Goal: Information Seeking & Learning: Learn about a topic

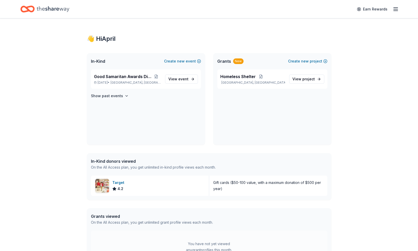
click at [124, 77] on span "Good Samaritan Awards Dinner" at bounding box center [123, 76] width 58 height 6
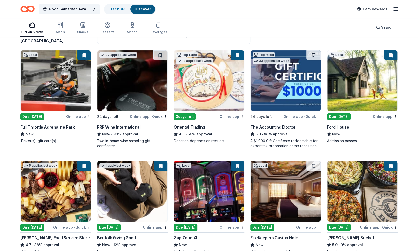
scroll to position [44, 0]
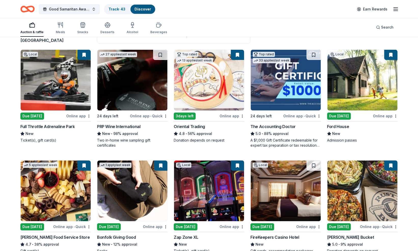
click at [354, 87] on img at bounding box center [362, 80] width 70 height 61
click at [229, 101] on img at bounding box center [209, 80] width 70 height 61
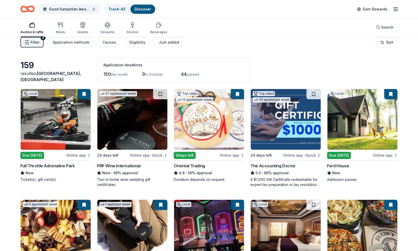
scroll to position [0, 0]
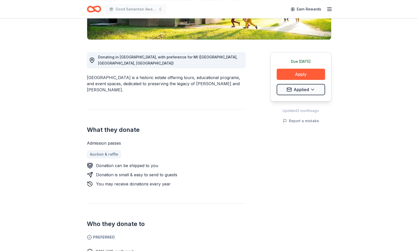
scroll to position [114, 0]
